Goal: Task Accomplishment & Management: Manage account settings

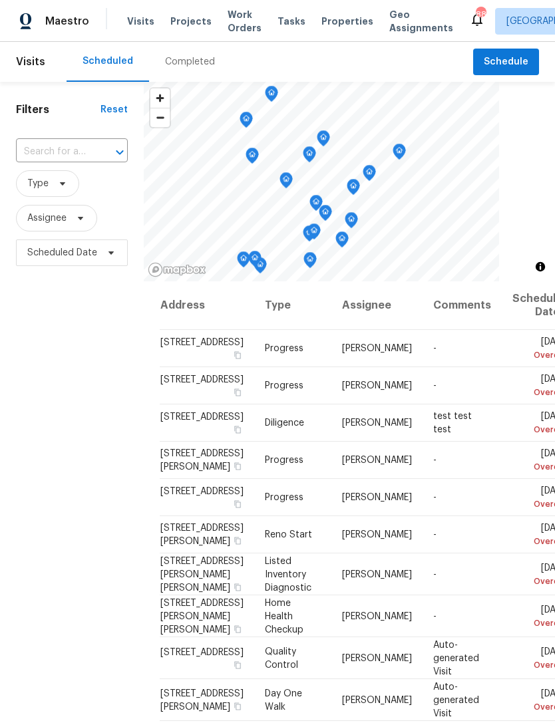
click at [43, 145] on input "text" at bounding box center [53, 152] width 75 height 21
type input "922 park"
click at [45, 216] on li "[STREET_ADDRESS]" at bounding box center [70, 205] width 111 height 22
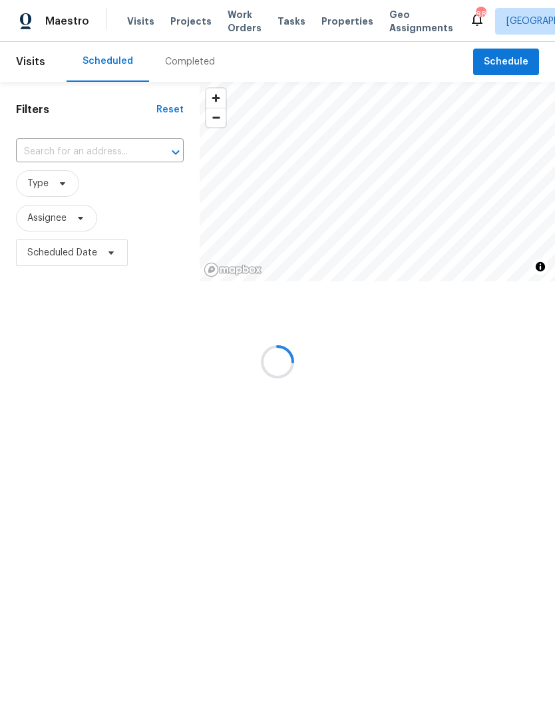
type input "[STREET_ADDRESS]"
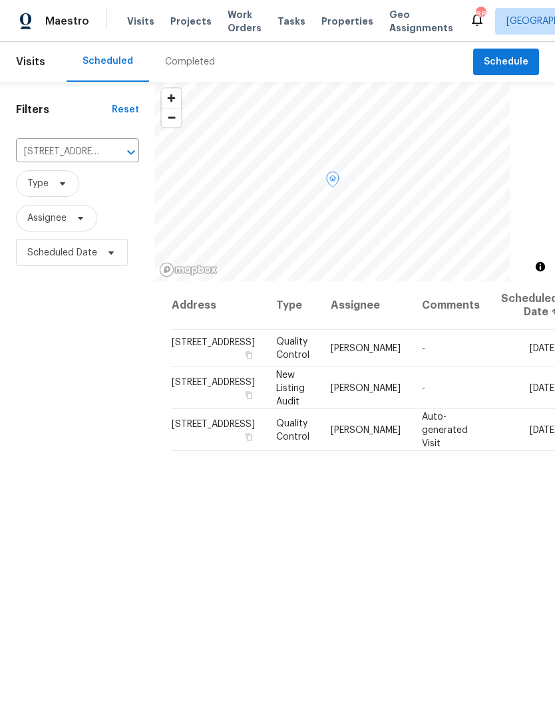
click at [0, 0] on icon at bounding box center [0, 0] width 0 height 0
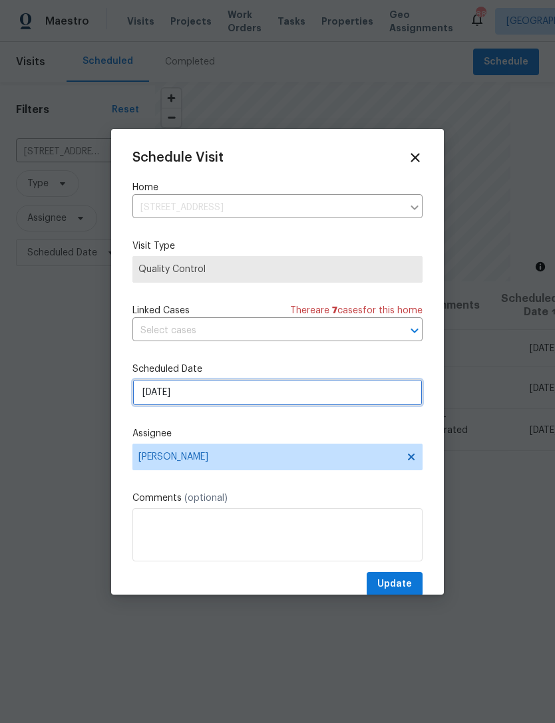
click at [282, 395] on input "[DATE]" at bounding box center [277, 392] width 290 height 27
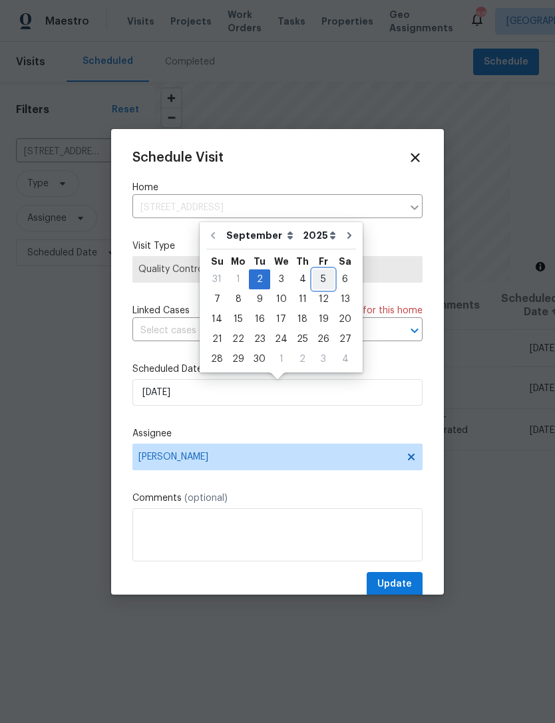
click at [321, 274] on div "5" at bounding box center [323, 279] width 21 height 19
type input "[DATE]"
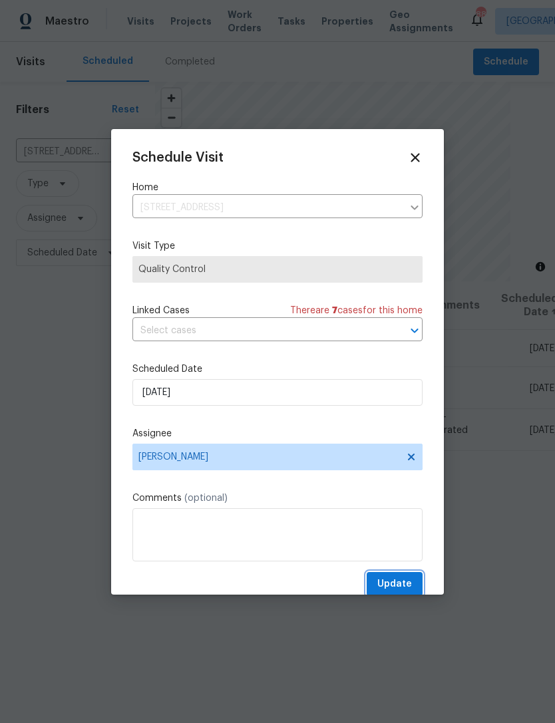
click at [403, 583] on span "Update" at bounding box center [394, 584] width 35 height 17
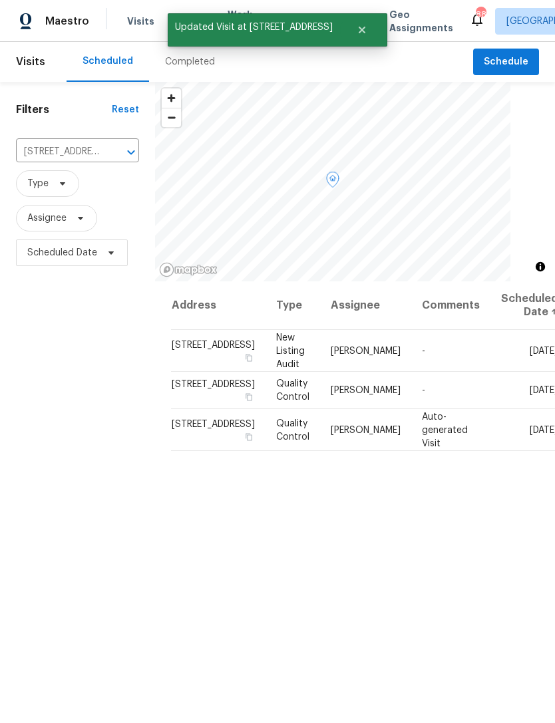
click at [0, 0] on icon at bounding box center [0, 0] width 0 height 0
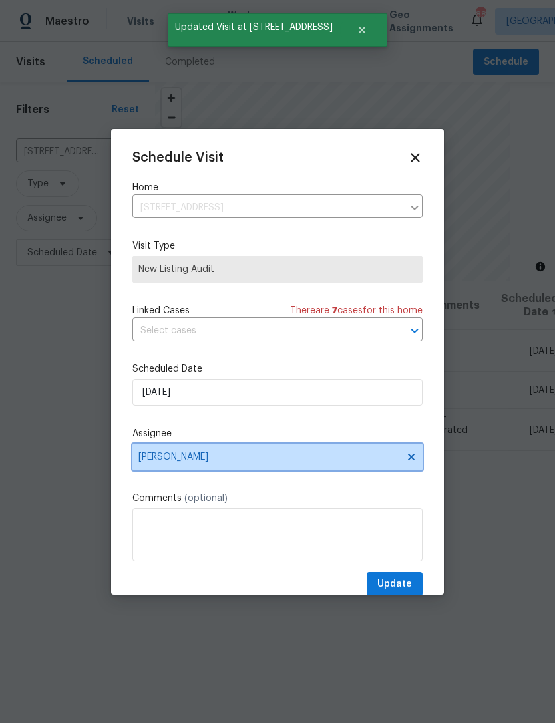
click at [292, 462] on span "[PERSON_NAME]" at bounding box center [268, 457] width 261 height 11
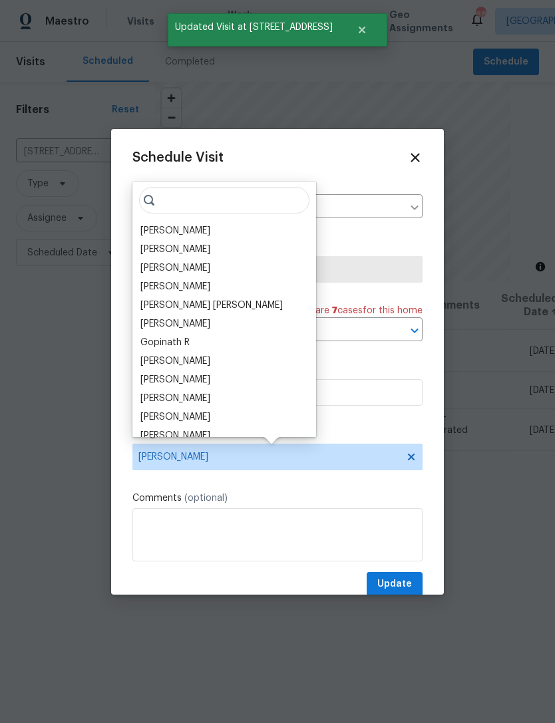
click at [197, 231] on div "[PERSON_NAME]" at bounding box center [175, 230] width 70 height 13
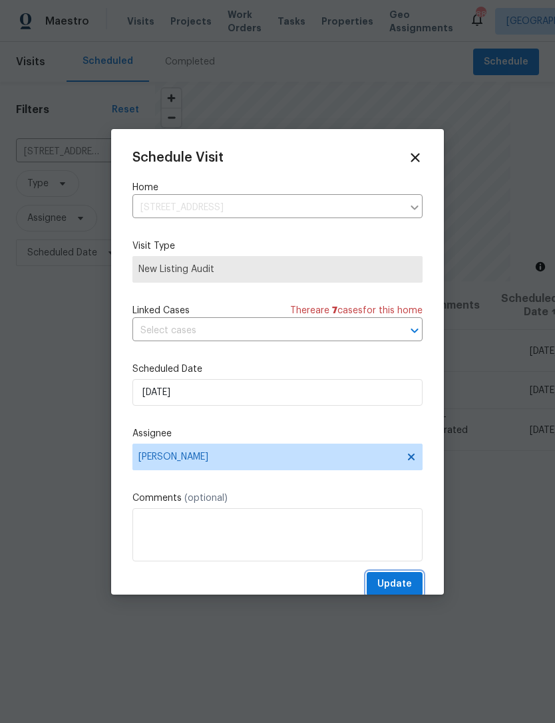
click at [404, 589] on span "Update" at bounding box center [394, 584] width 35 height 17
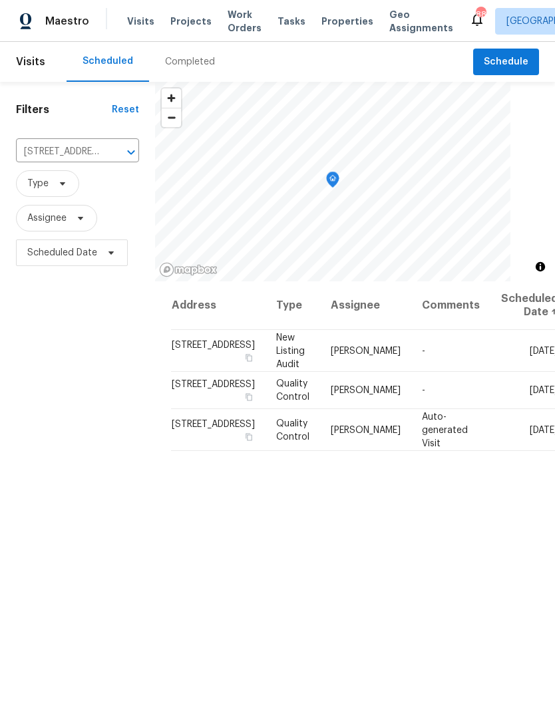
click at [107, 156] on icon "Clear" at bounding box center [113, 152] width 13 height 13
